Goal: Task Accomplishment & Management: Use online tool/utility

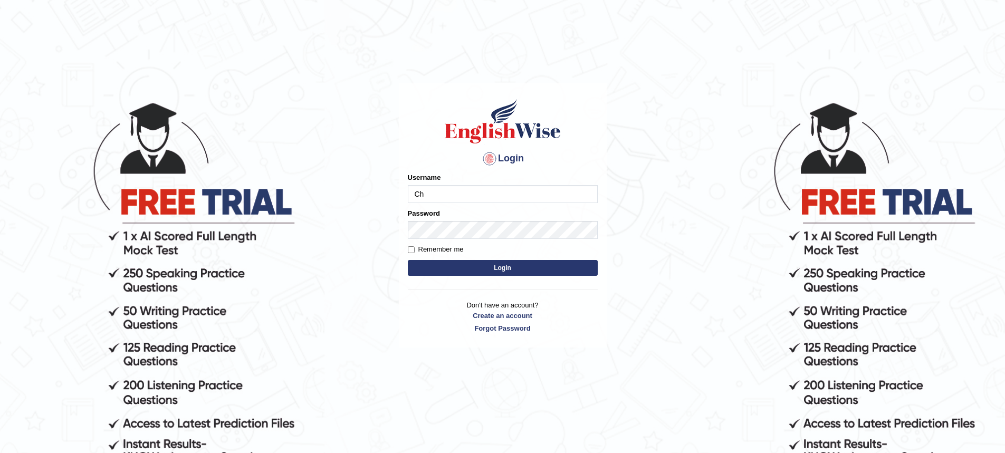
type input "C"
type input "Chetna09"
click at [408, 260] on button "Login" at bounding box center [503, 268] width 190 height 16
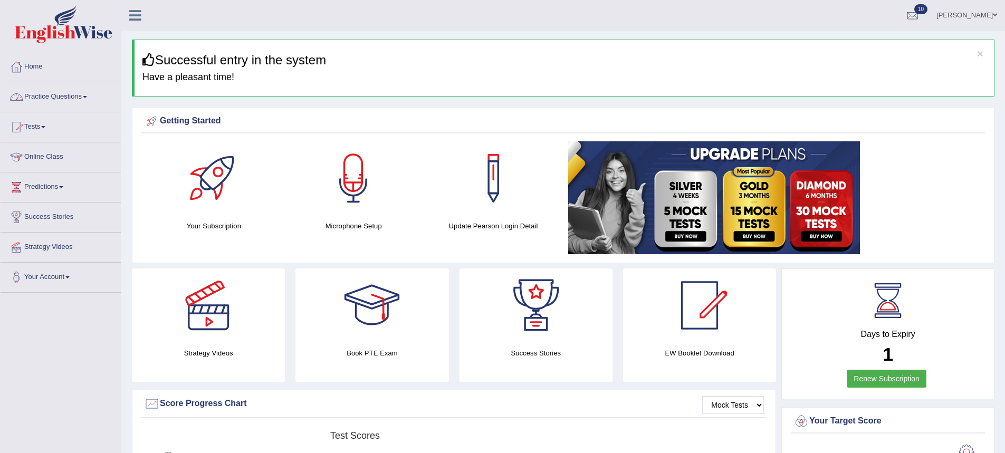
click at [45, 125] on link "Tests" at bounding box center [61, 125] width 120 height 26
click at [51, 167] on link "Take Mock Test" at bounding box center [69, 170] width 99 height 19
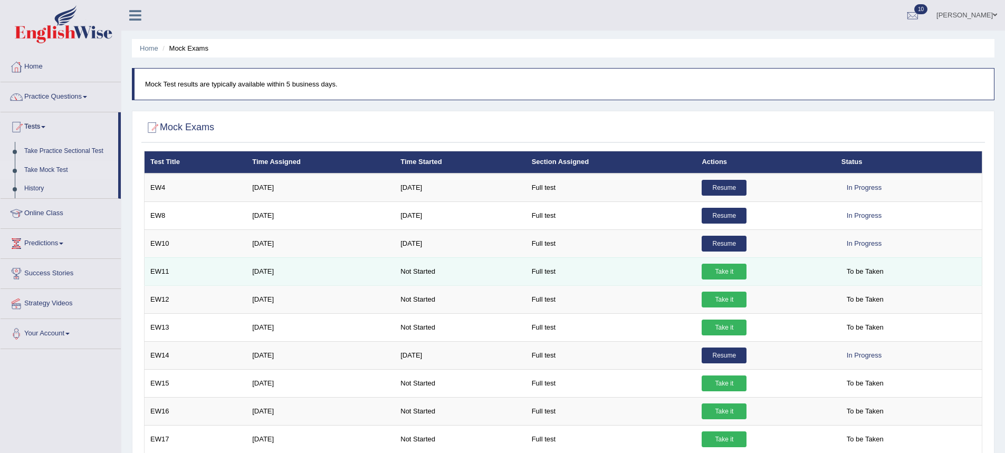
click at [712, 276] on link "Take it" at bounding box center [724, 272] width 45 height 16
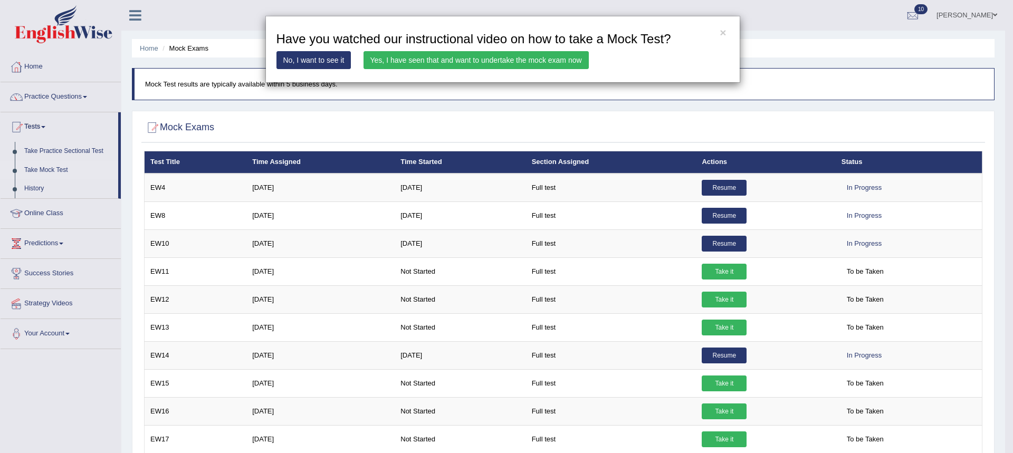
click at [400, 64] on link "Yes, I have seen that and want to undertake the mock exam now" at bounding box center [475, 60] width 225 height 18
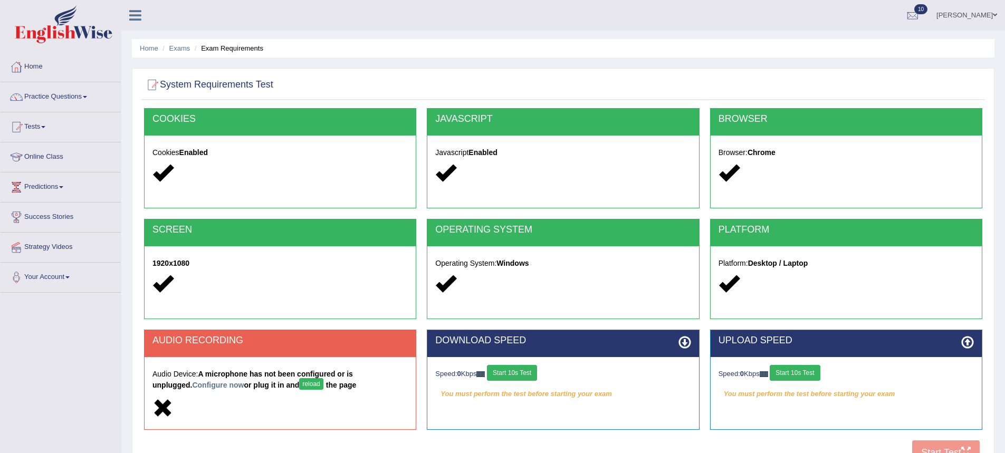
click at [299, 386] on button "reload" at bounding box center [311, 384] width 24 height 12
click at [45, 70] on link "Home" at bounding box center [61, 65] width 120 height 26
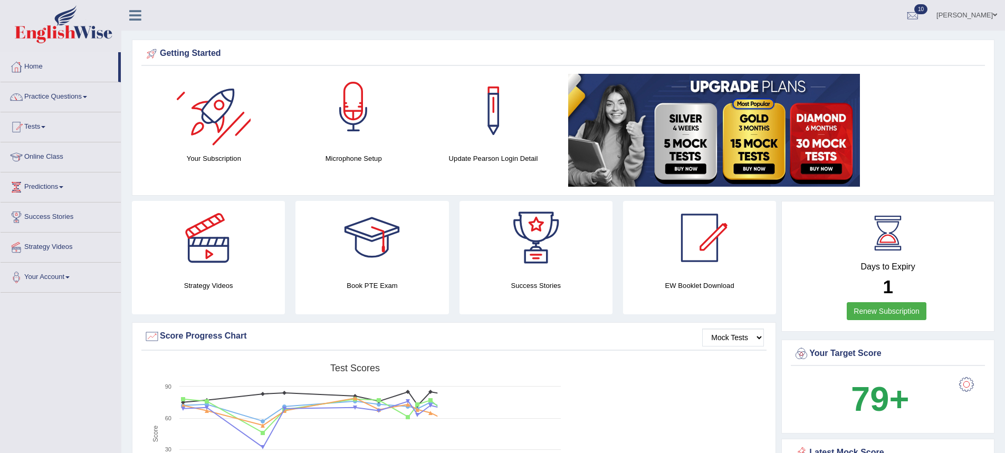
click at [324, 125] on div at bounding box center [353, 111] width 74 height 74
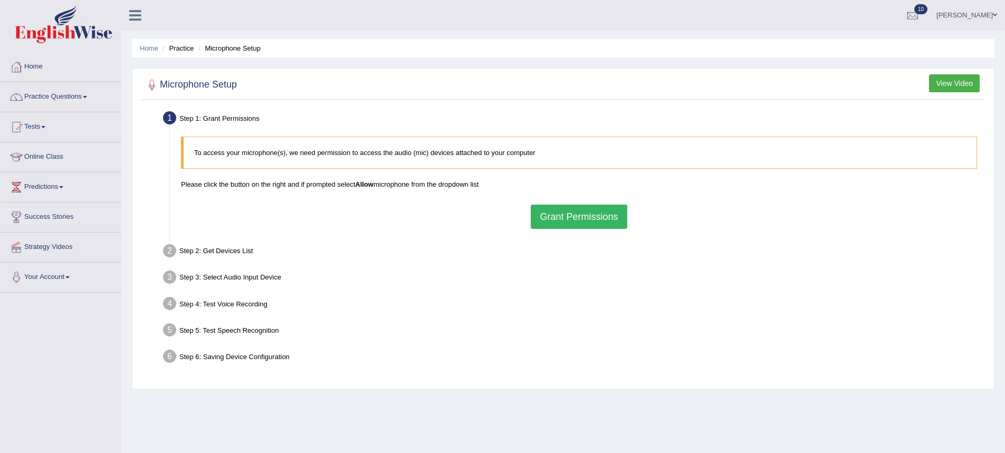
click at [551, 208] on button "Grant Permissions" at bounding box center [579, 217] width 96 height 24
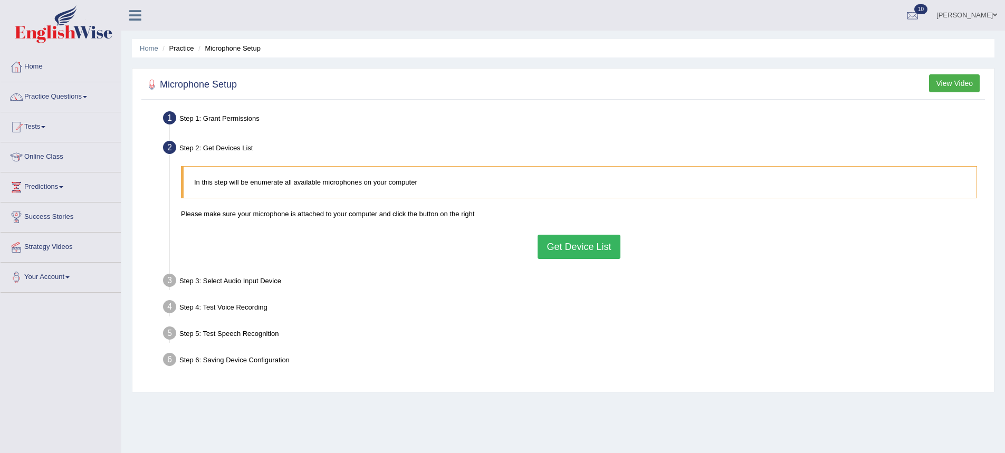
click at [549, 236] on button "Get Device List" at bounding box center [578, 247] width 82 height 24
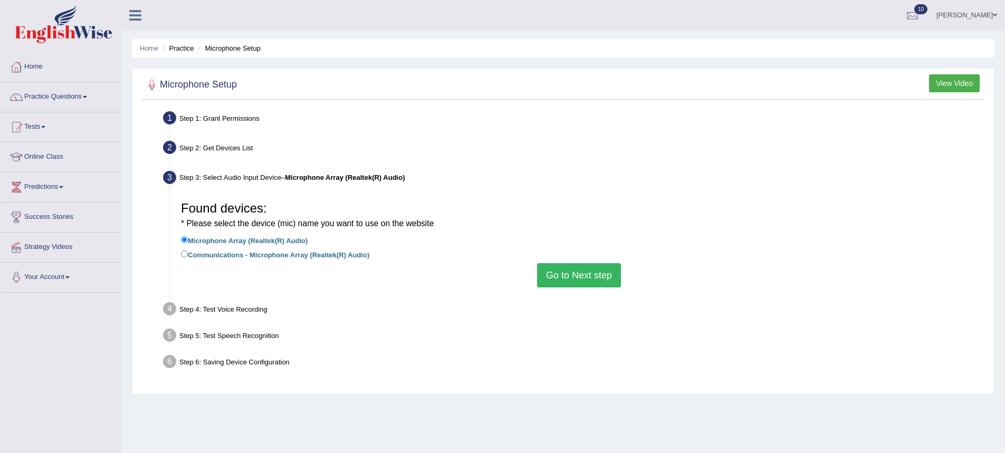
click at [559, 281] on button "Go to Next step" at bounding box center [579, 275] width 84 height 24
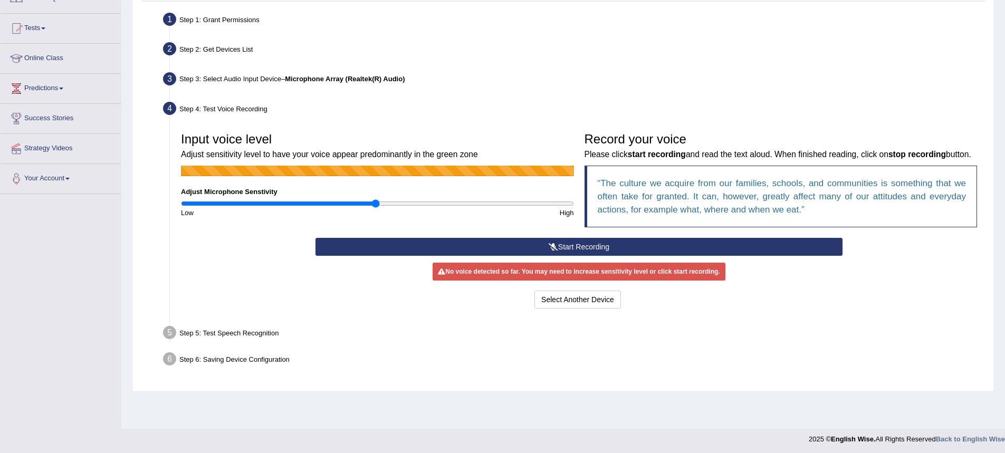
scroll to position [101, 0]
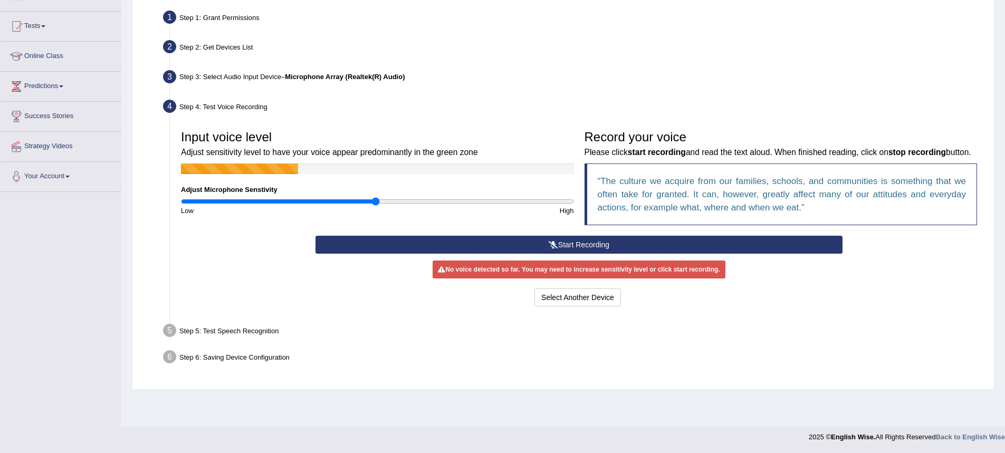
click at [549, 254] on button "Start Recording" at bounding box center [578, 245] width 527 height 18
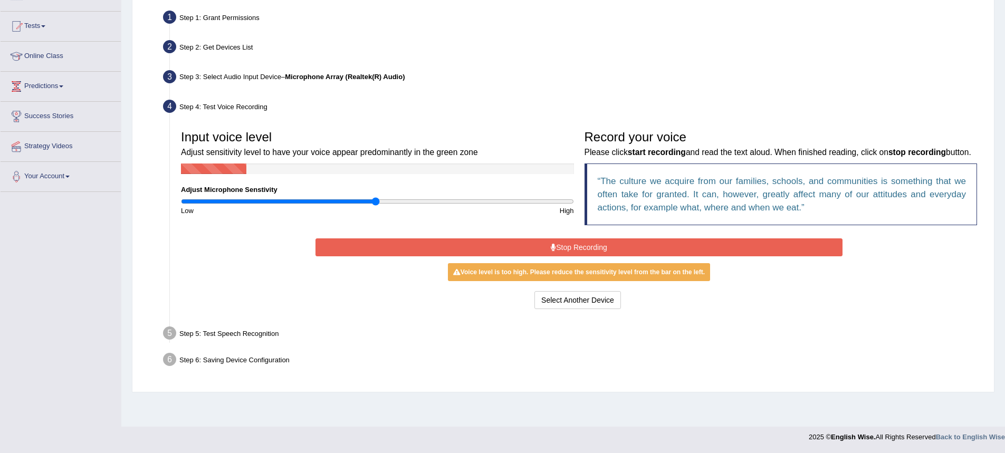
click at [549, 256] on button "Stop Recording" at bounding box center [578, 247] width 527 height 18
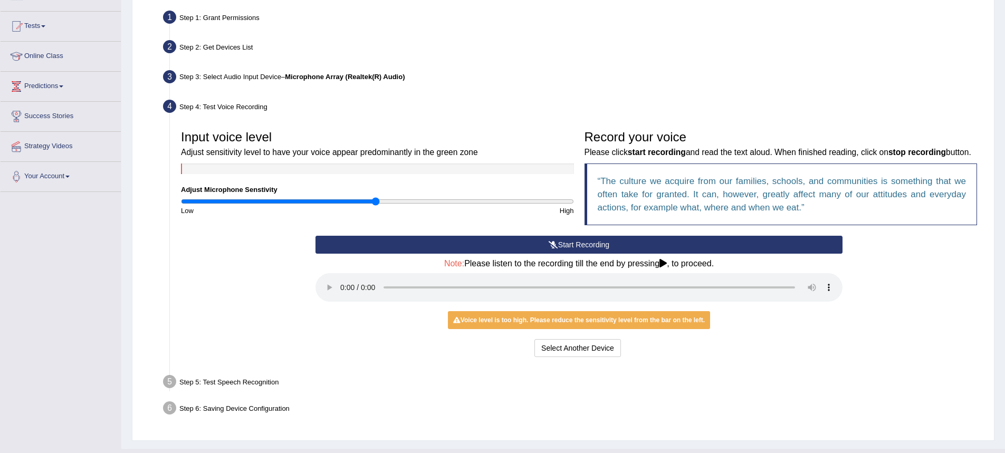
click at [610, 253] on button "Start Recording" at bounding box center [578, 245] width 527 height 18
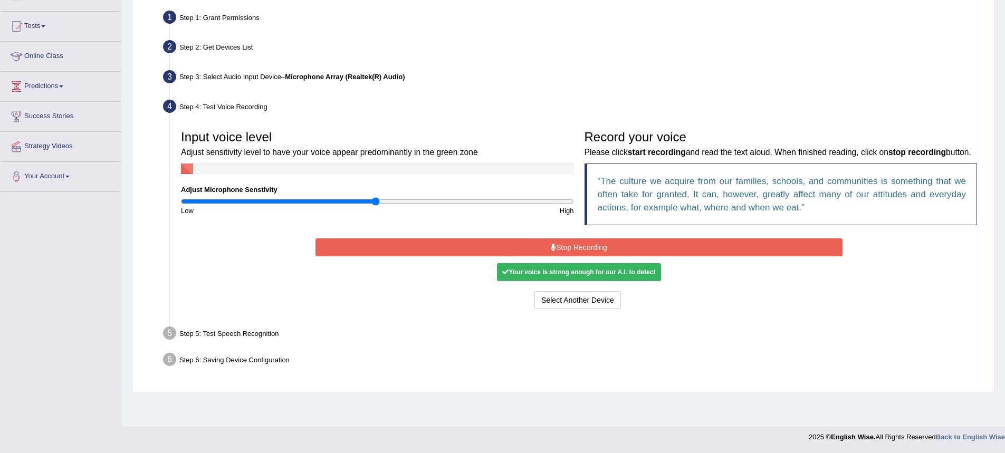
click at [563, 280] on div "Your voice is strong enough for our A.I. to detect" at bounding box center [579, 272] width 164 height 18
click at [579, 256] on button "Stop Recording" at bounding box center [578, 247] width 527 height 18
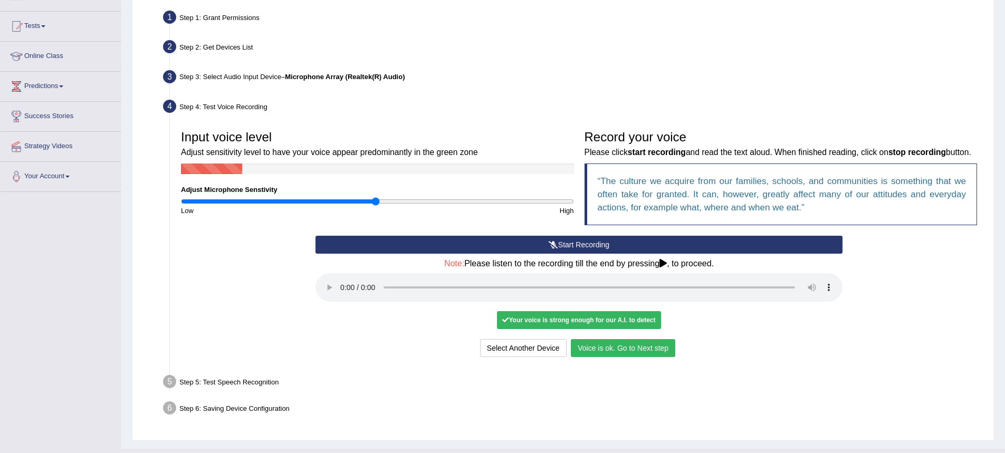
click at [589, 357] on button "Voice is ok. Go to Next step" at bounding box center [623, 348] width 104 height 18
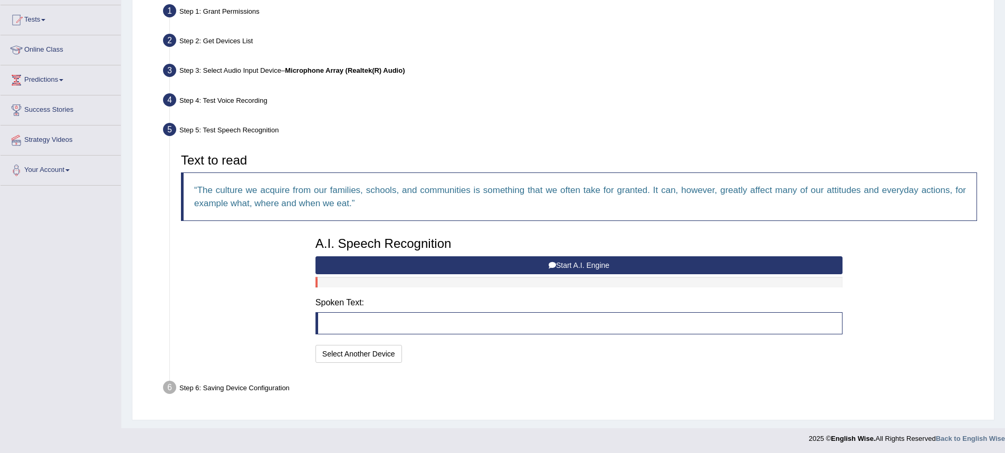
scroll to position [109, 0]
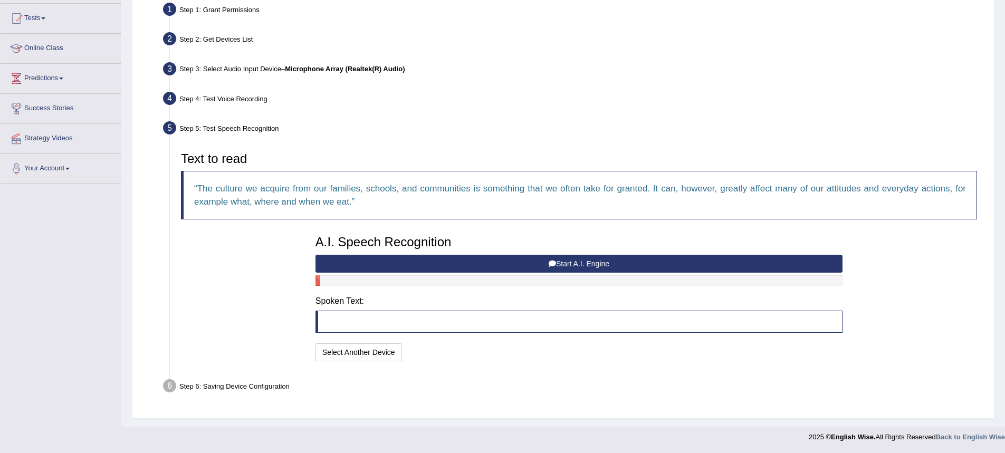
click at [469, 266] on button "Start A.I. Engine" at bounding box center [578, 264] width 527 height 18
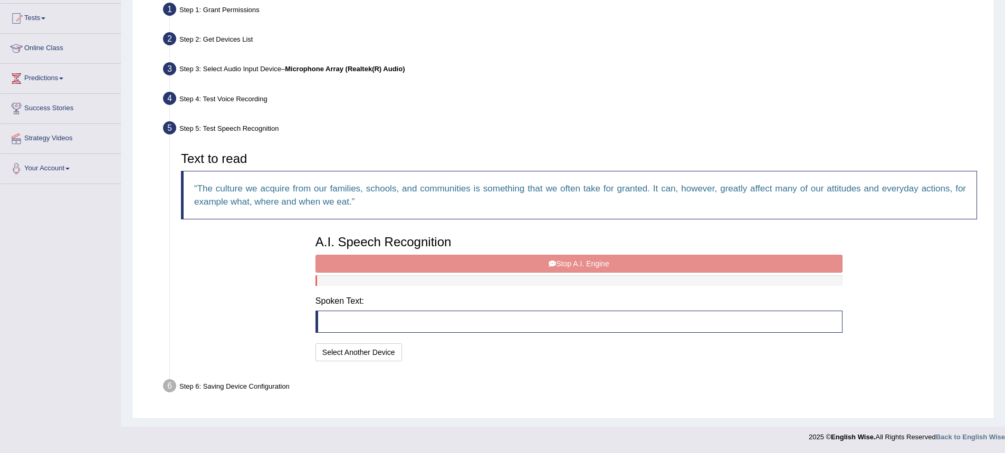
click at [463, 266] on div "A.I. Speech Recognition Start A.I. Engine Stop A.I. Engine Note: Please listen …" at bounding box center [578, 297] width 537 height 134
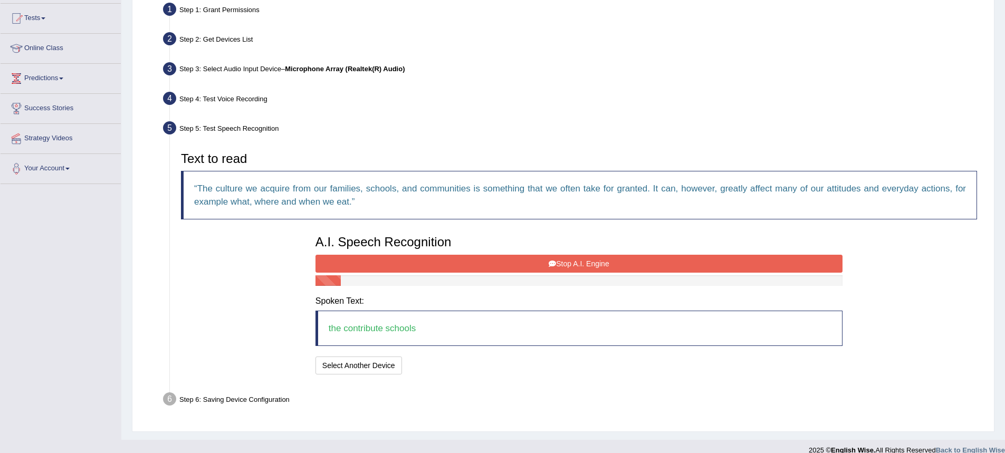
click at [483, 266] on button "Stop A.I. Engine" at bounding box center [578, 264] width 527 height 18
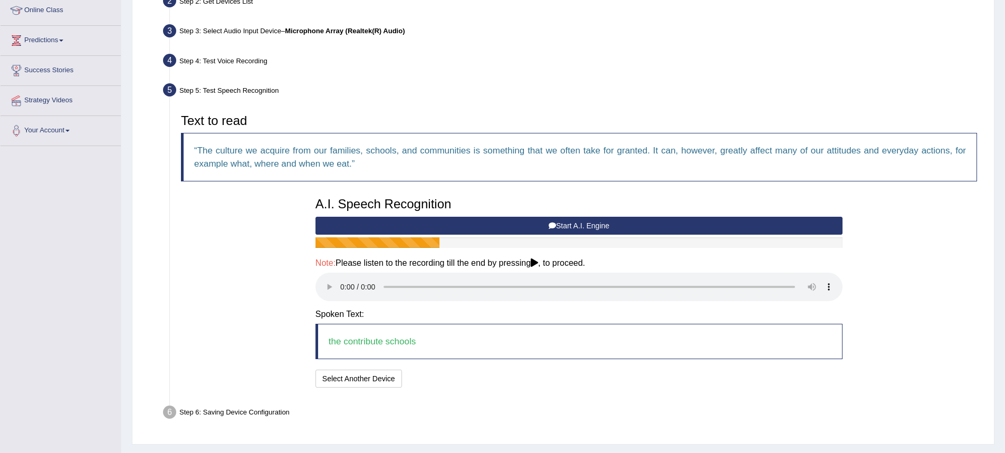
scroll to position [120, 0]
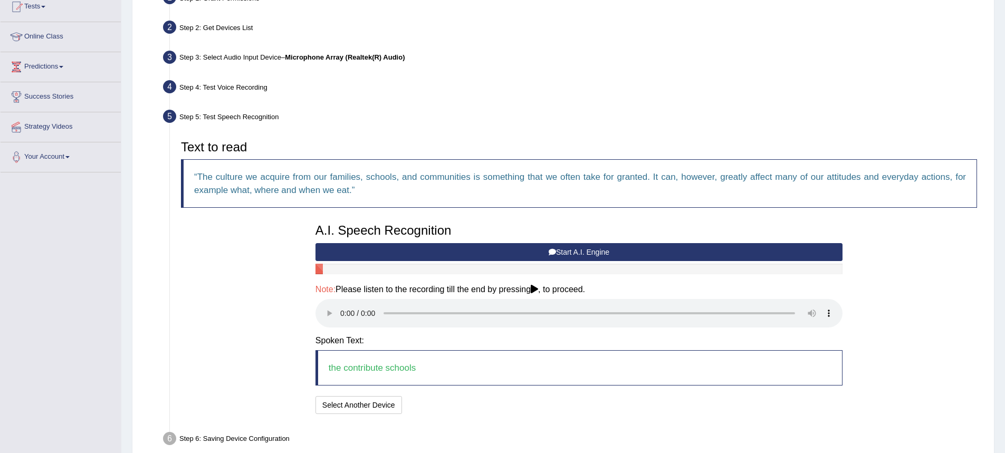
click at [570, 255] on button "Start A.I. Engine" at bounding box center [578, 252] width 527 height 18
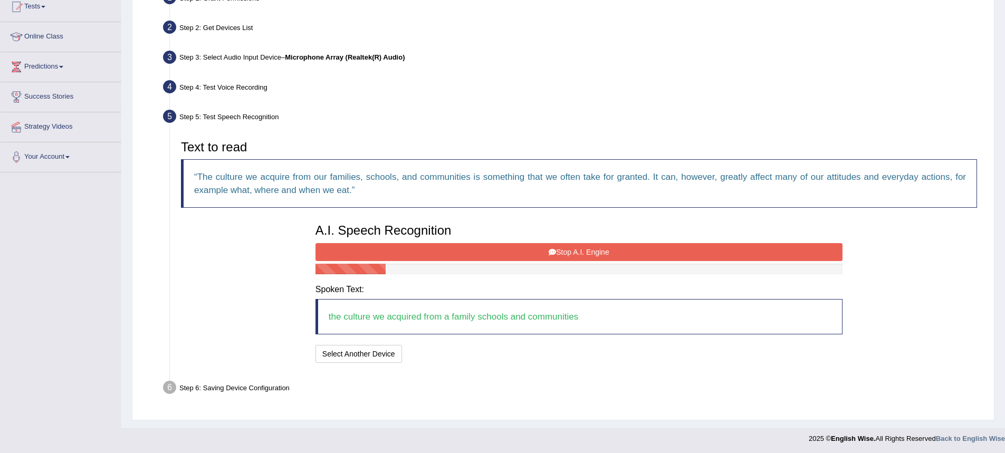
click at [571, 257] on button "Stop A.I. Engine" at bounding box center [578, 252] width 527 height 18
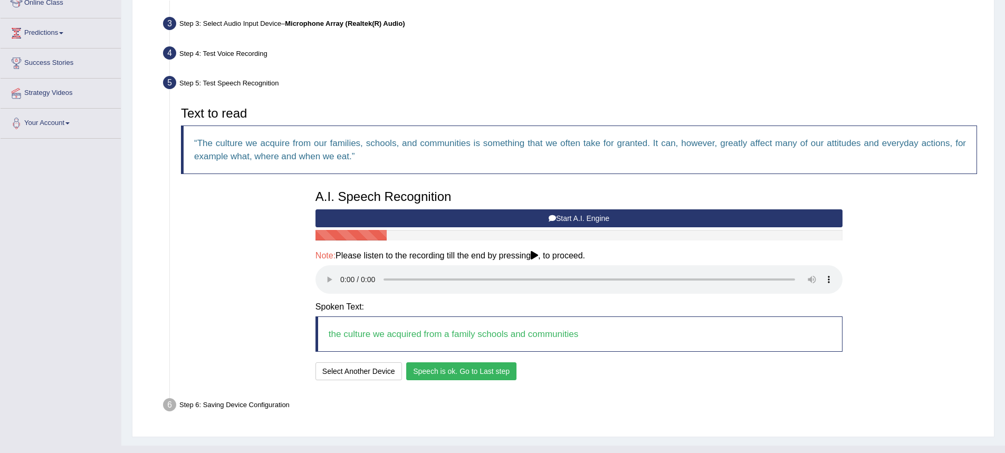
scroll to position [173, 0]
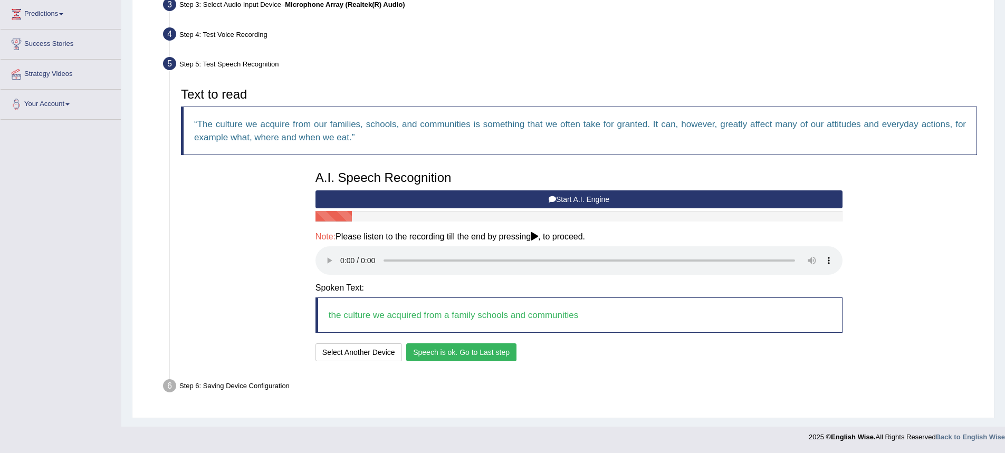
click at [473, 358] on button "Speech is ok. Go to Last step" at bounding box center [461, 352] width 110 height 18
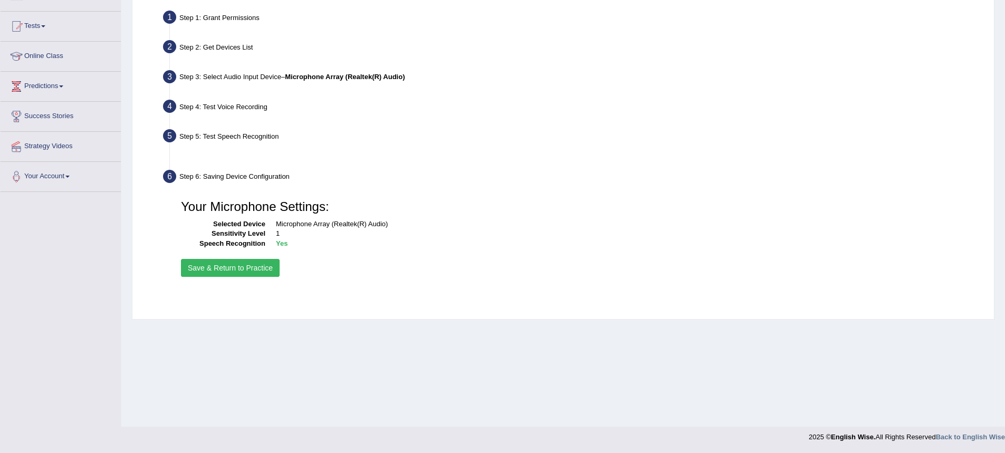
scroll to position [101, 0]
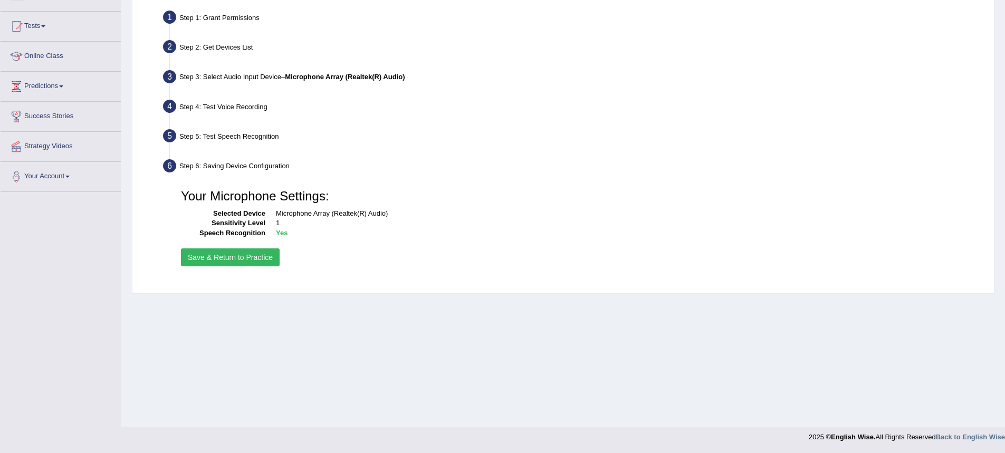
click at [258, 265] on button "Save & Return to Practice" at bounding box center [230, 257] width 99 height 18
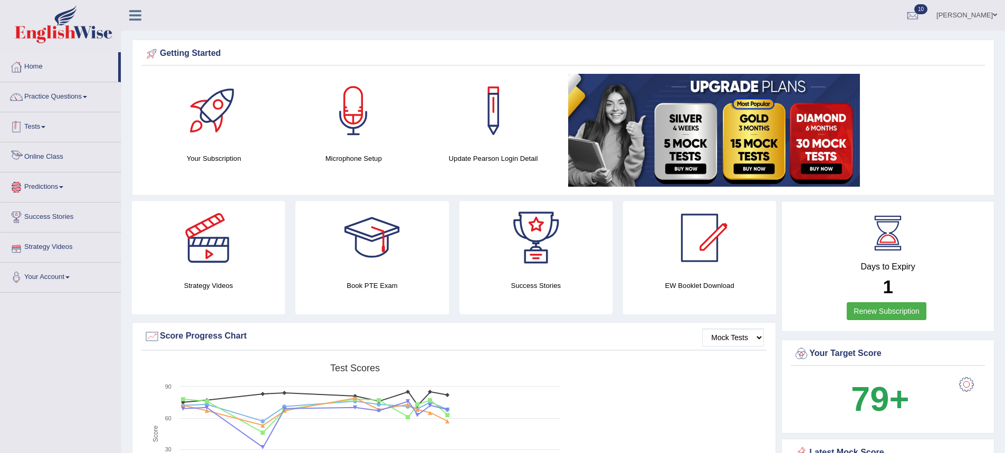
click at [44, 127] on link "Tests" at bounding box center [61, 125] width 120 height 26
click at [41, 168] on link "Take Mock Test" at bounding box center [69, 170] width 99 height 19
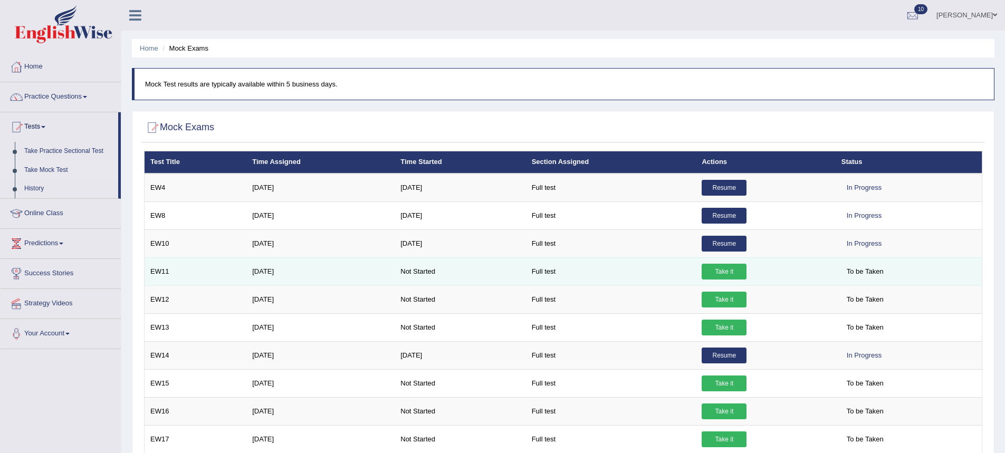
click at [718, 272] on link "Take it" at bounding box center [724, 272] width 45 height 16
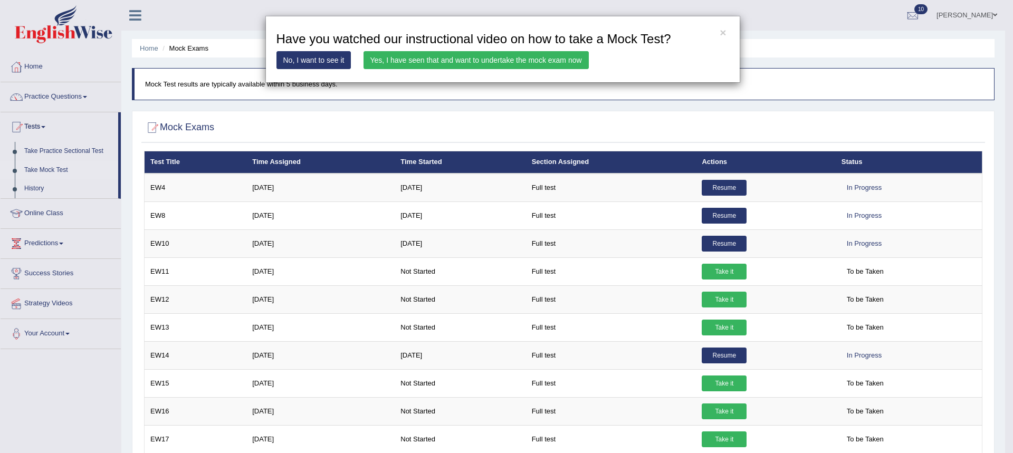
click at [481, 64] on link "Yes, I have seen that and want to undertake the mock exam now" at bounding box center [475, 60] width 225 height 18
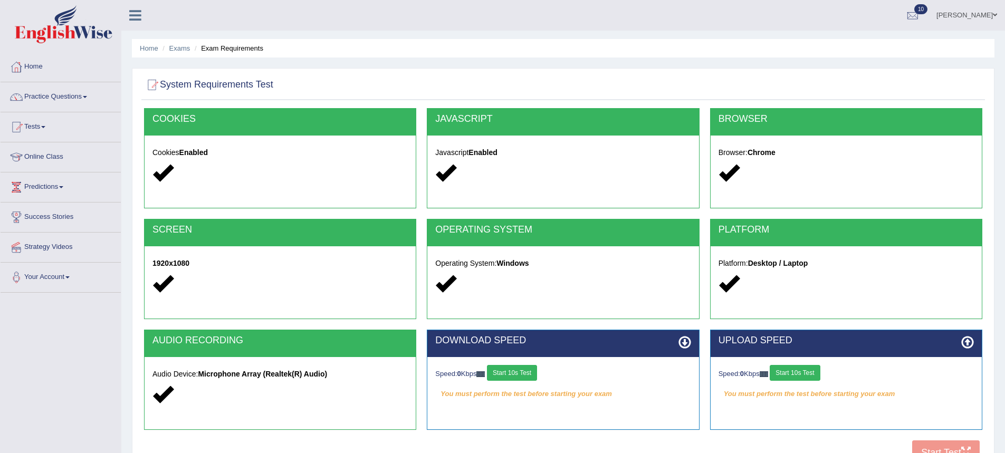
click at [513, 370] on button "Start 10s Test" at bounding box center [512, 373] width 50 height 16
click at [791, 370] on button "Start 10s Test" at bounding box center [795, 373] width 50 height 16
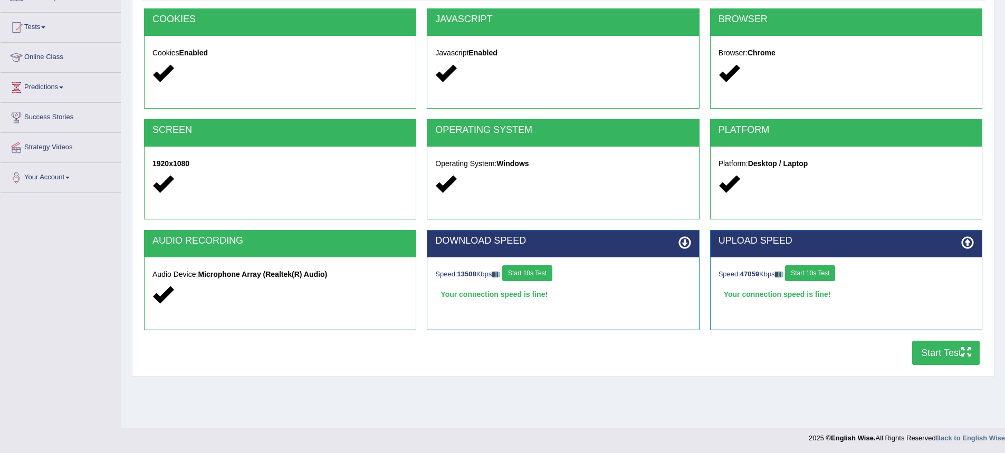
scroll to position [101, 0]
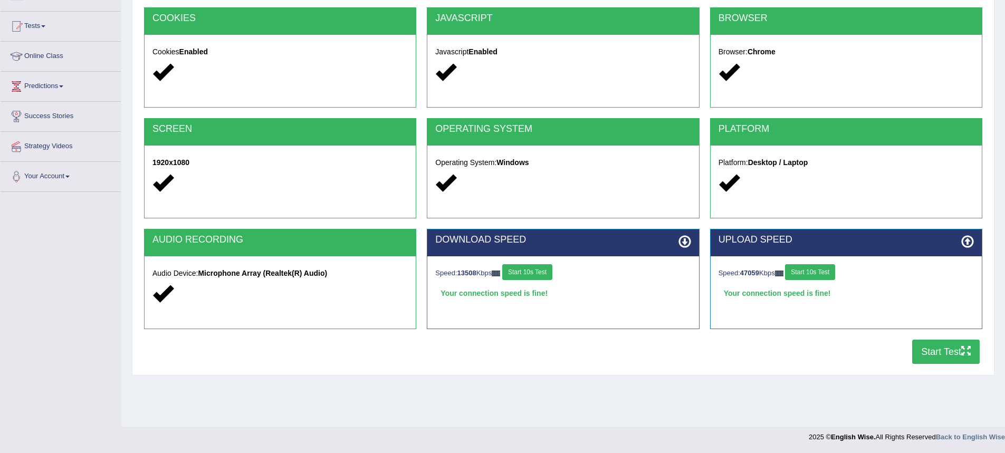
click at [918, 360] on button "Start Test" at bounding box center [946, 352] width 68 height 24
